Goal: Find specific page/section: Find specific page/section

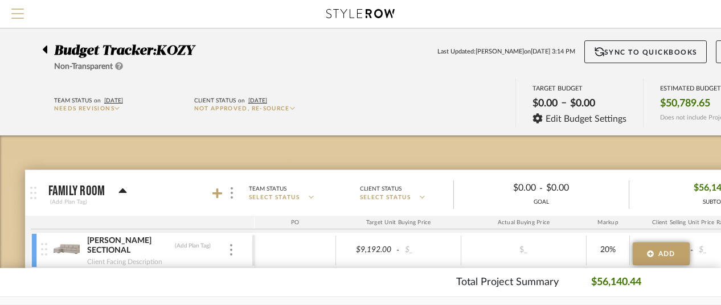
click at [18, 12] on span "Menu" at bounding box center [17, 17] width 13 height 17
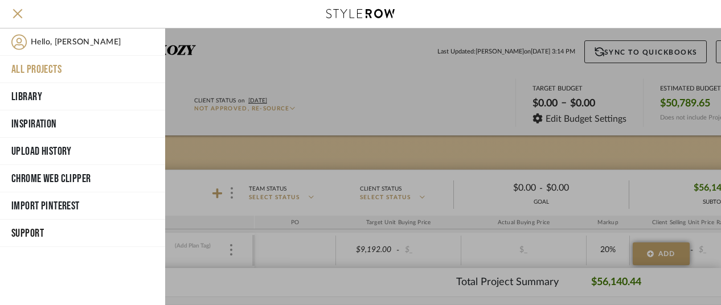
click at [43, 65] on button "All Projects" at bounding box center [82, 69] width 165 height 27
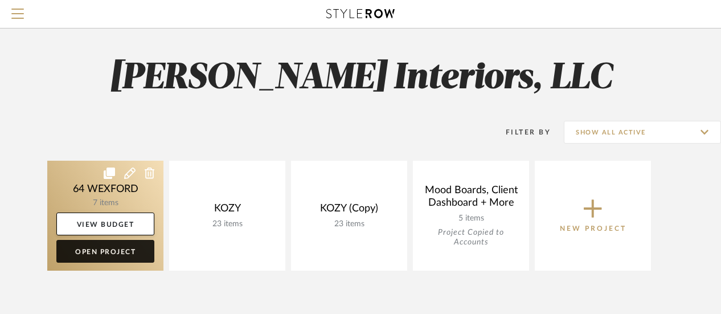
click at [105, 248] on link "Open Project" at bounding box center [105, 251] width 98 height 23
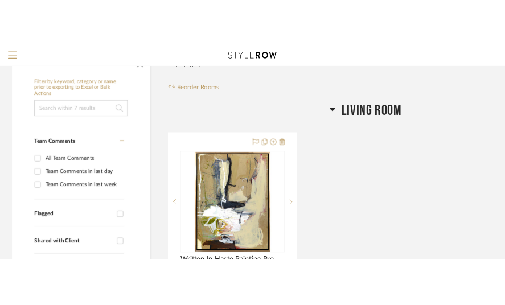
scroll to position [228, 0]
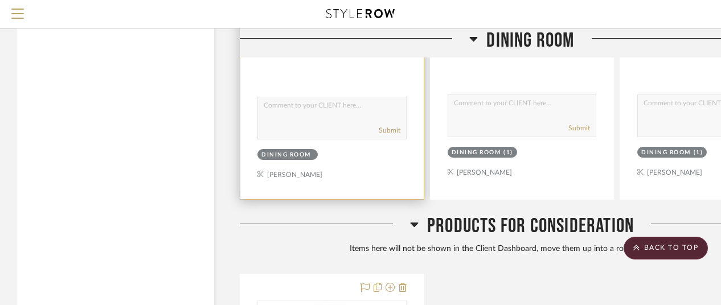
scroll to position [1480, 0]
